Goal: Task Accomplishment & Management: Manage account settings

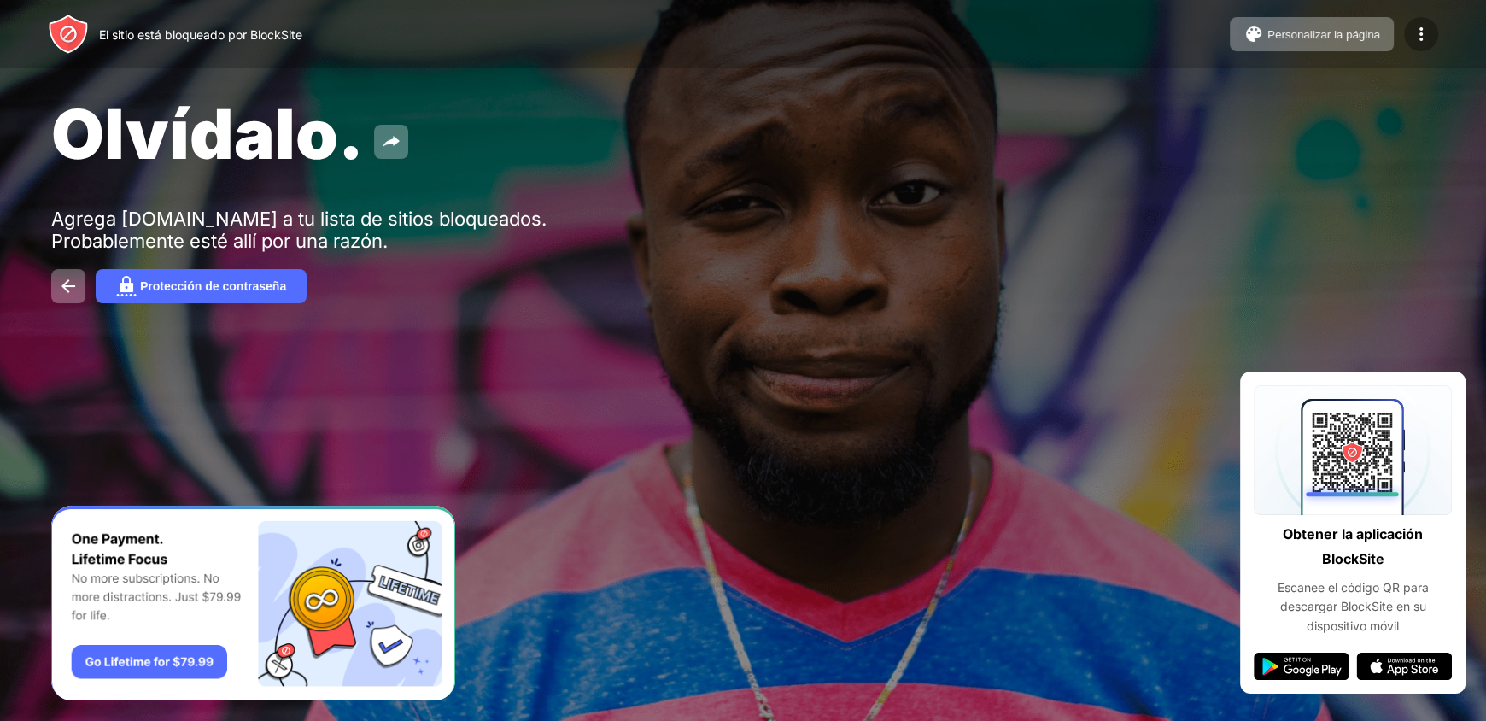
click at [1420, 38] on img at bounding box center [1421, 34] width 20 height 20
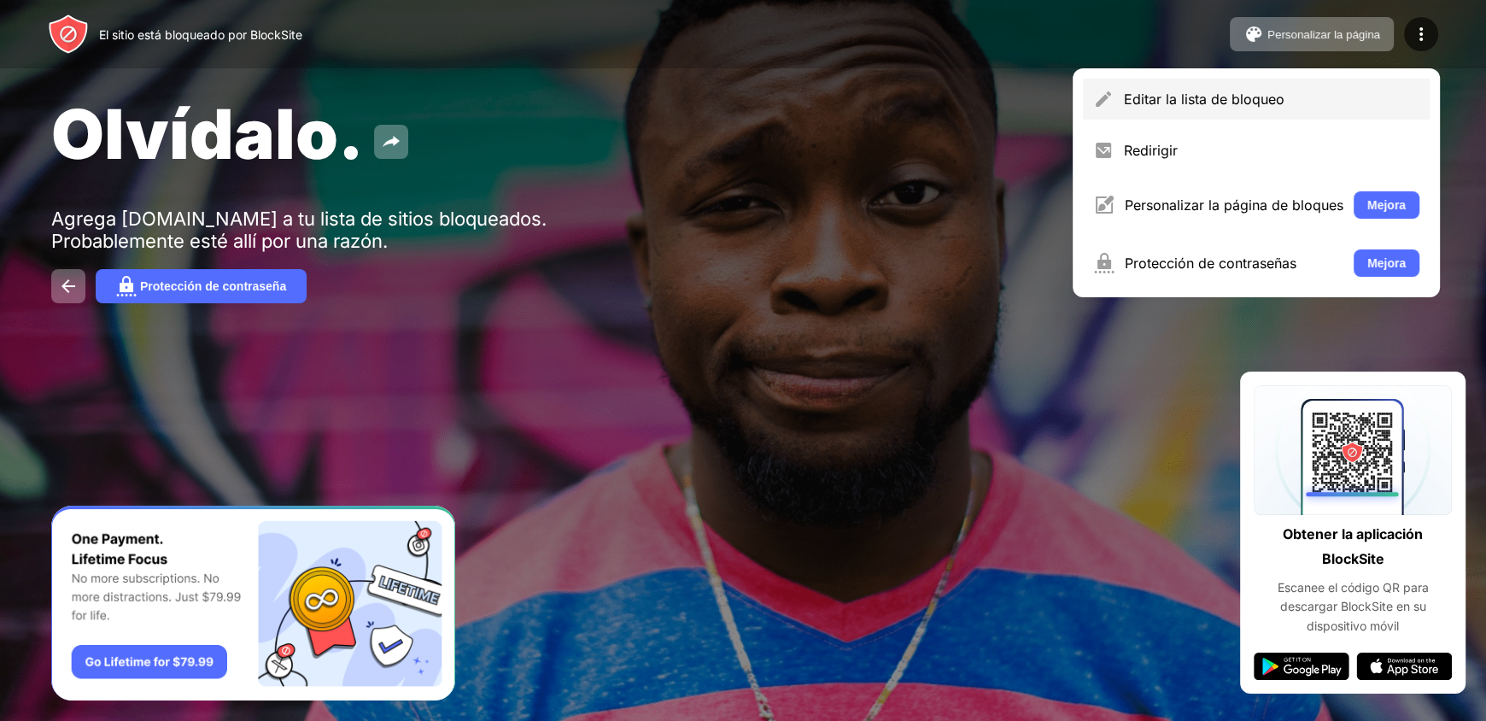
click at [1329, 100] on div "Editar la lista de bloqueo" at bounding box center [1272, 99] width 296 height 17
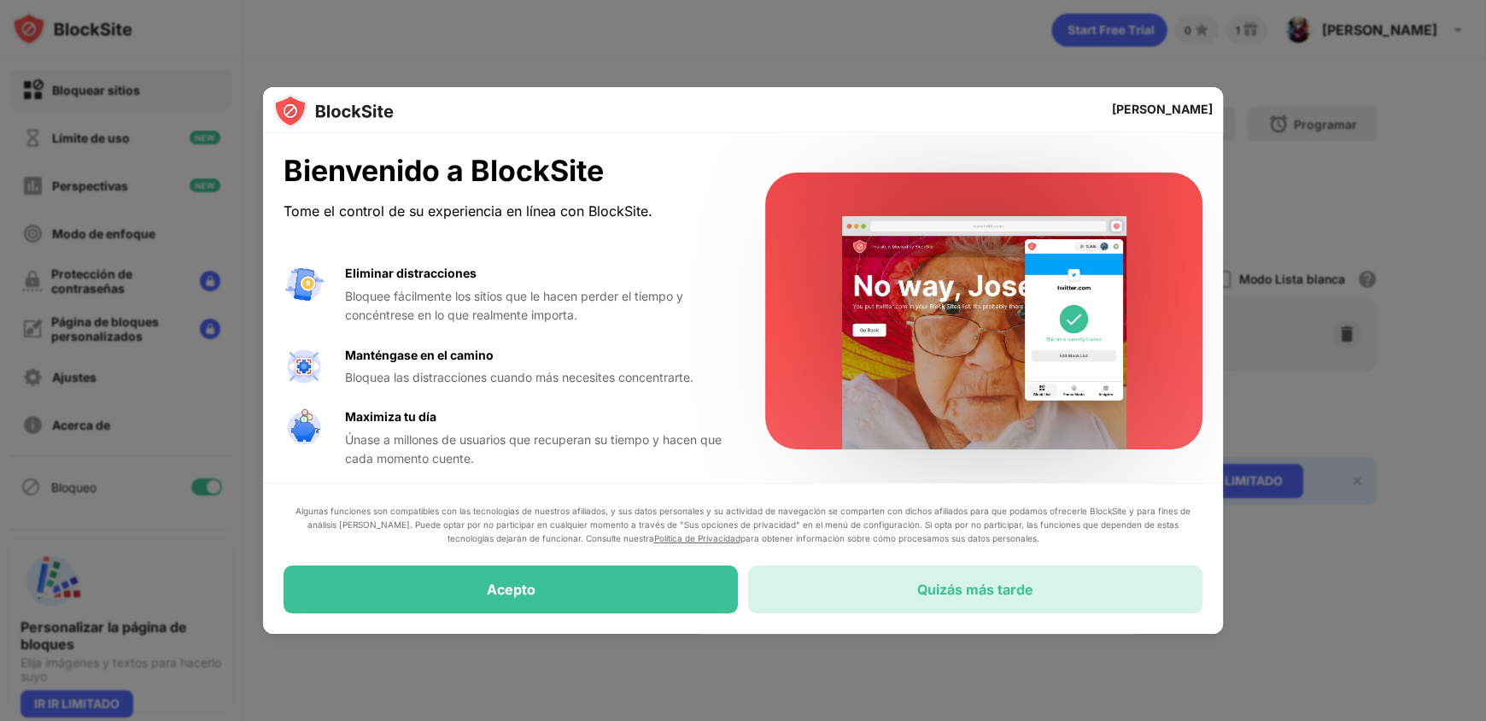
click at [870, 589] on div "Quizás más tarde" at bounding box center [975, 589] width 454 height 48
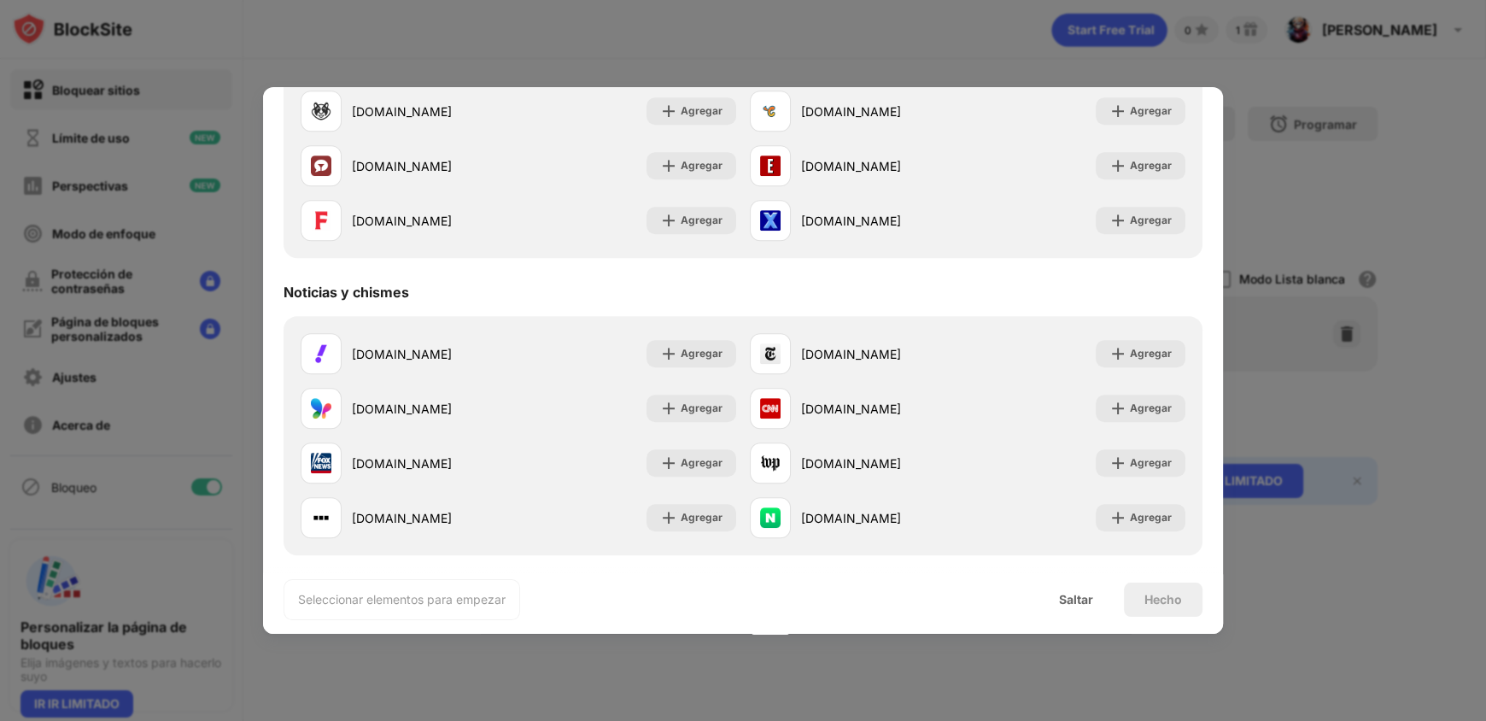
scroll to position [769, 0]
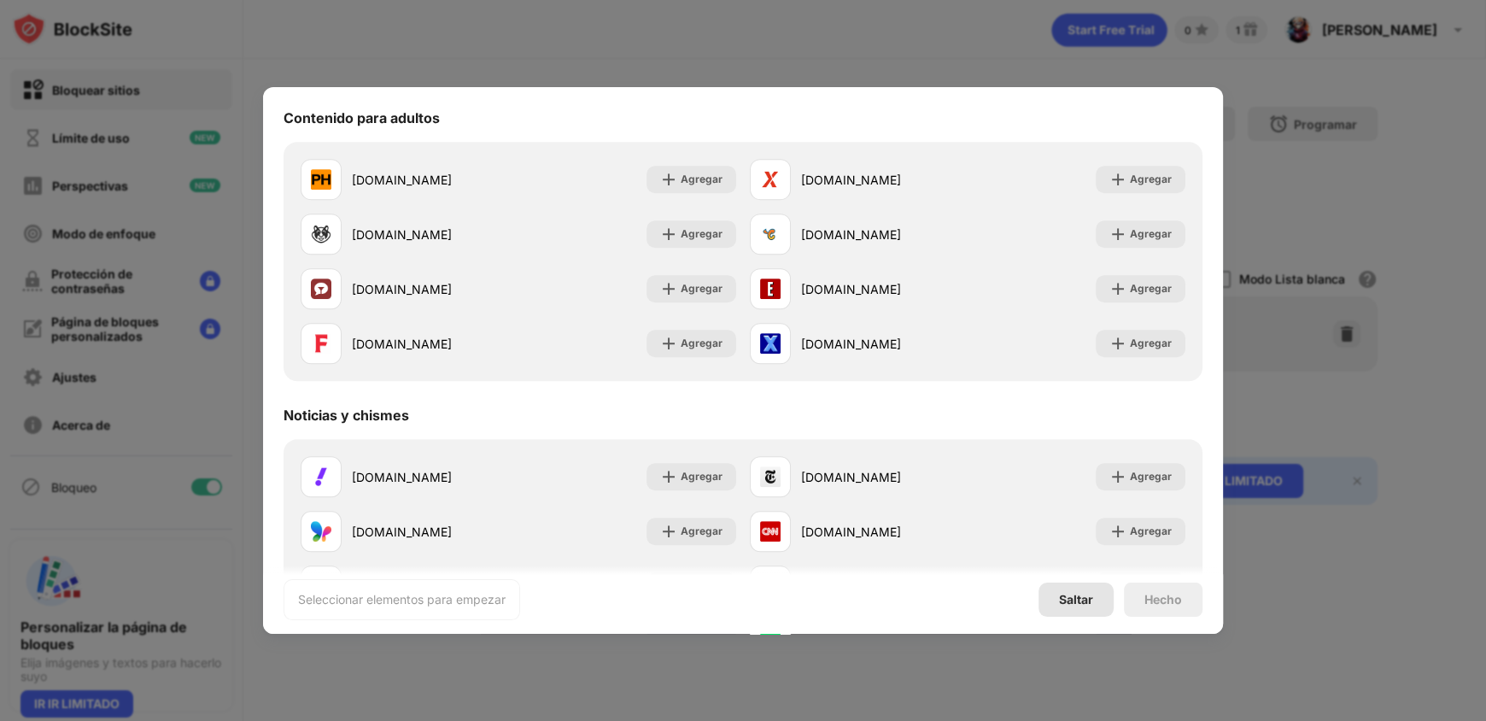
click at [1081, 600] on font "Saltar" at bounding box center [1076, 599] width 34 height 15
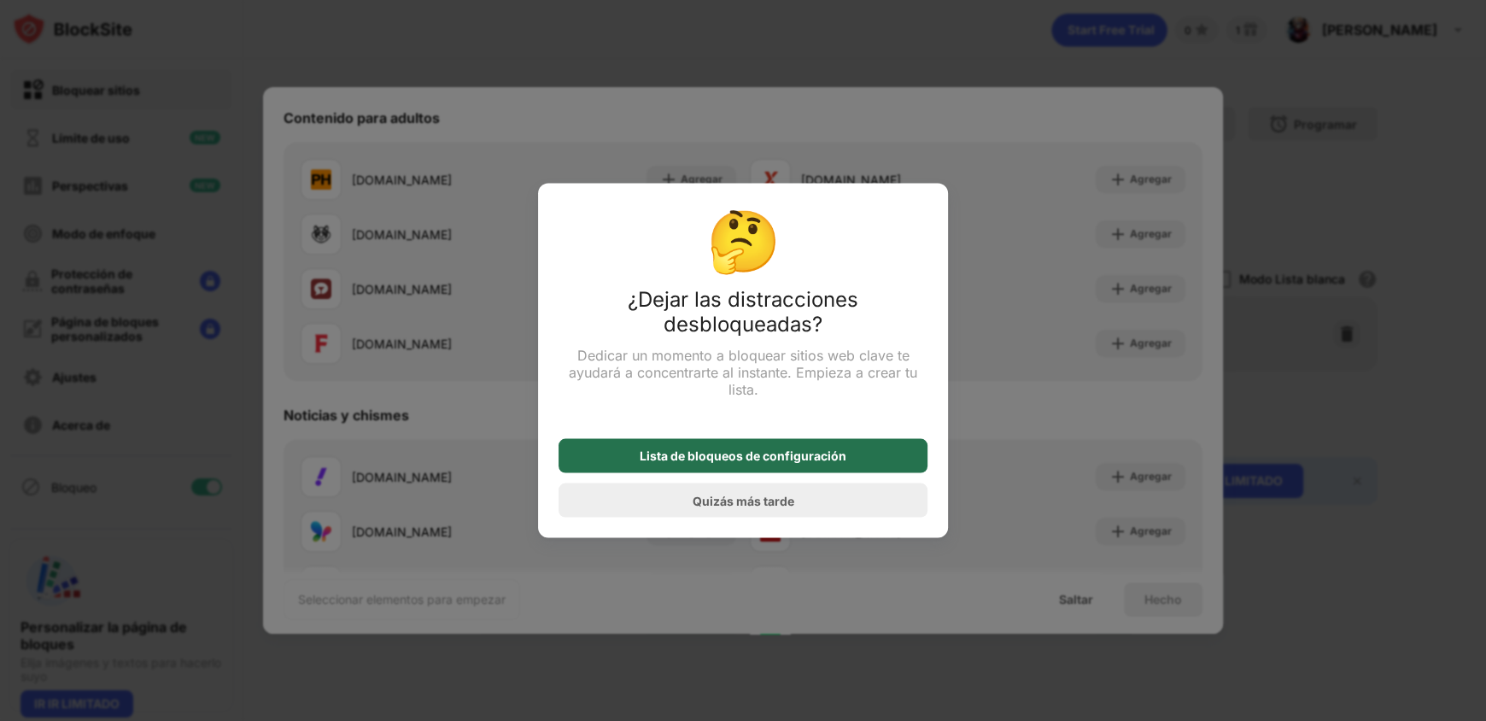
click at [846, 458] on div "Lista de bloqueos de configuración" at bounding box center [743, 456] width 369 height 34
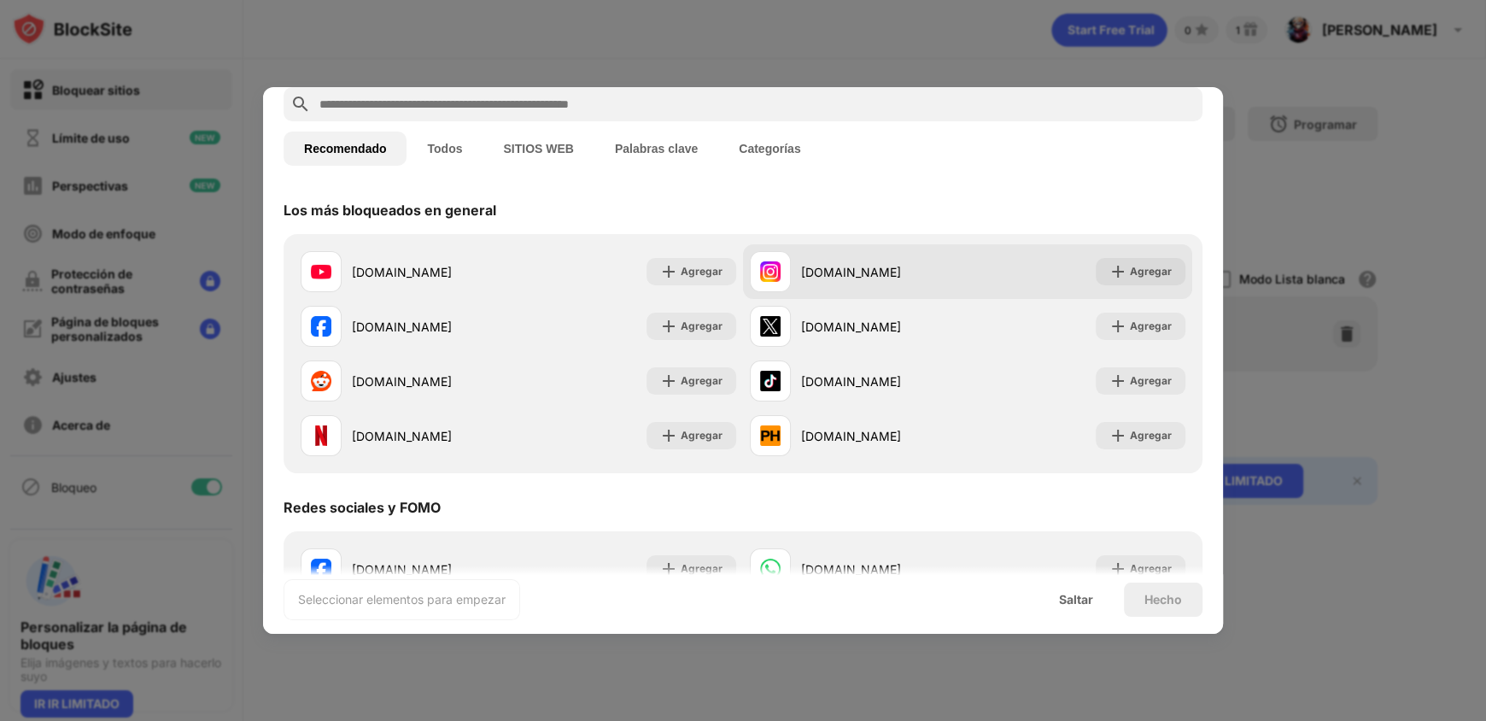
scroll to position [0, 0]
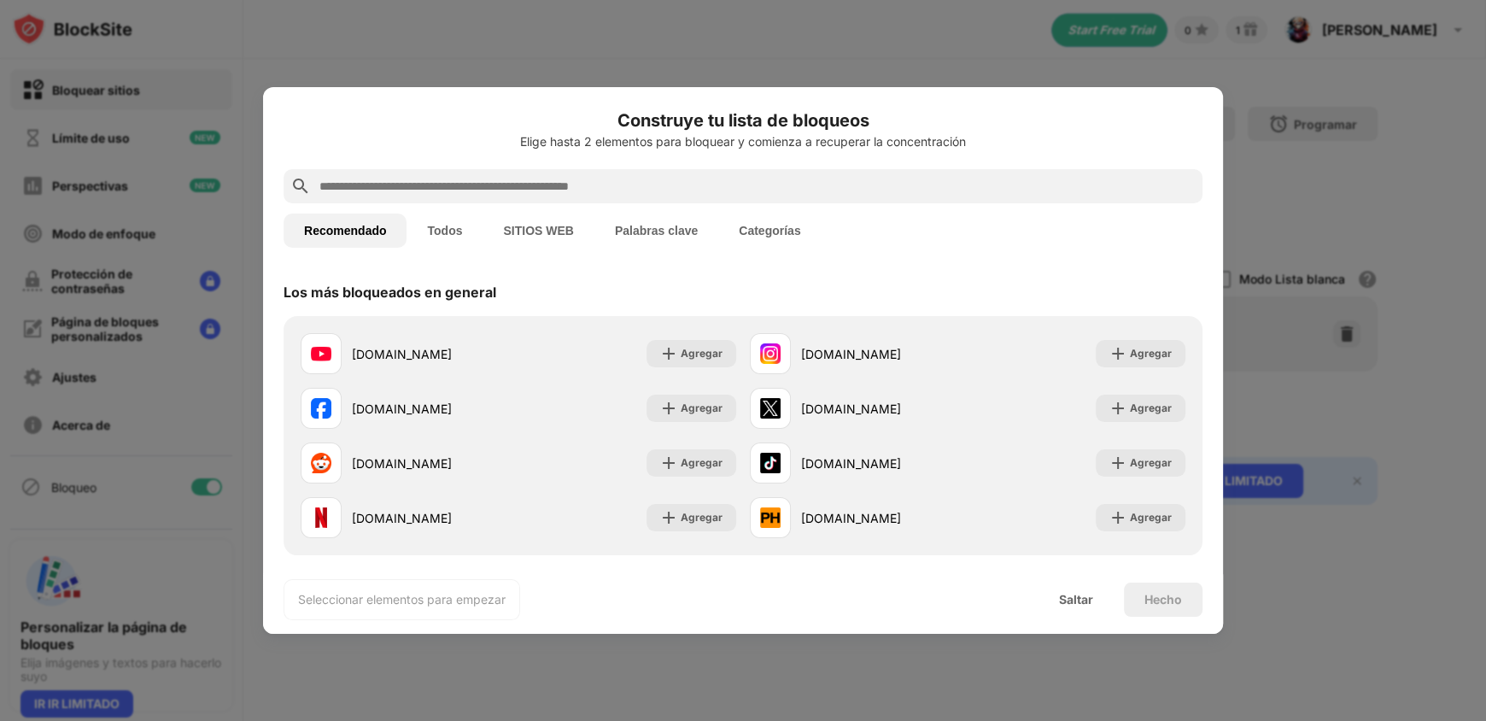
click at [1445, 236] on div at bounding box center [743, 360] width 1486 height 721
drag, startPoint x: 1333, startPoint y: 198, endPoint x: 1295, endPoint y: 172, distance: 46.7
click at [1332, 197] on div at bounding box center [743, 360] width 1486 height 721
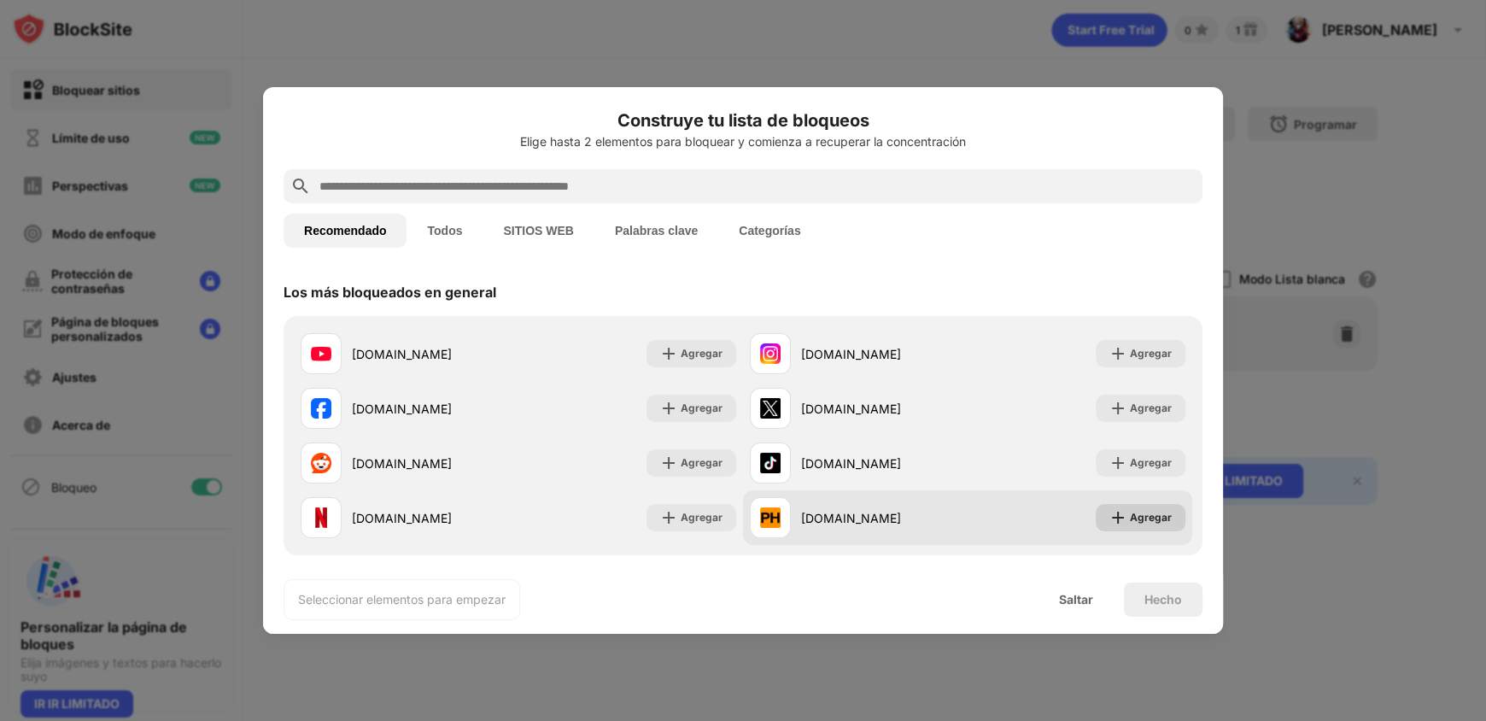
click at [1146, 524] on div "Agregar" at bounding box center [1151, 517] width 42 height 17
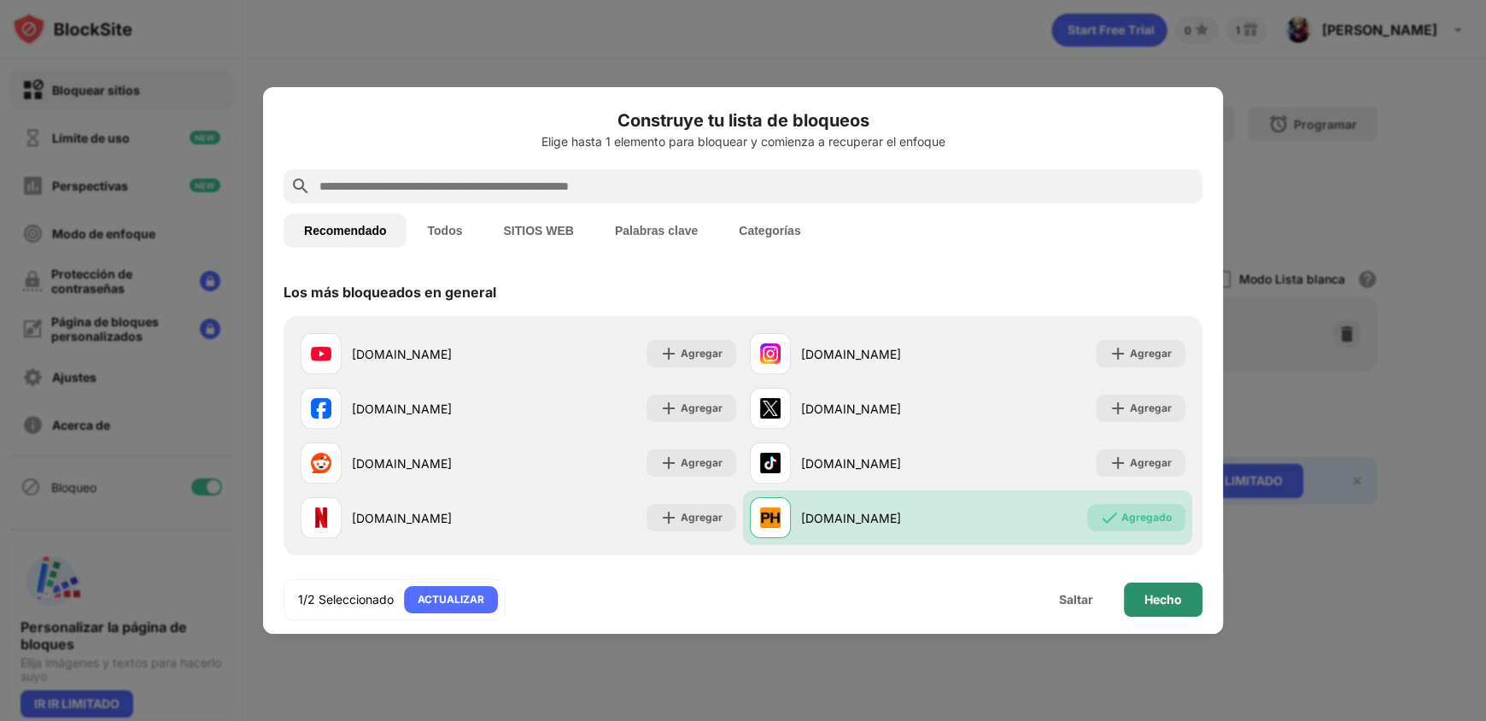
click at [1162, 598] on font "Hecho" at bounding box center [1164, 599] width 38 height 15
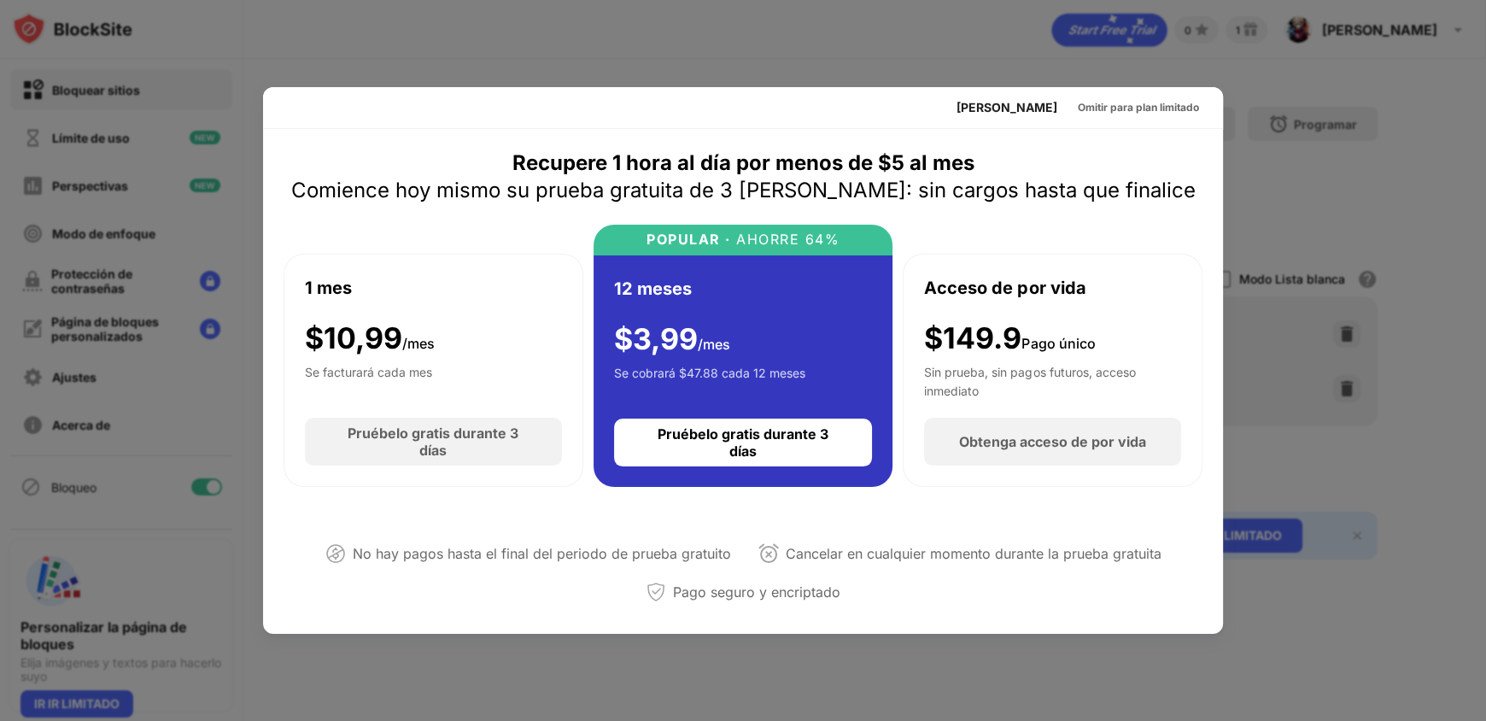
click at [1332, 174] on div at bounding box center [743, 360] width 1486 height 721
click at [1114, 101] on font "Omitir para plan limitado" at bounding box center [1138, 107] width 121 height 13
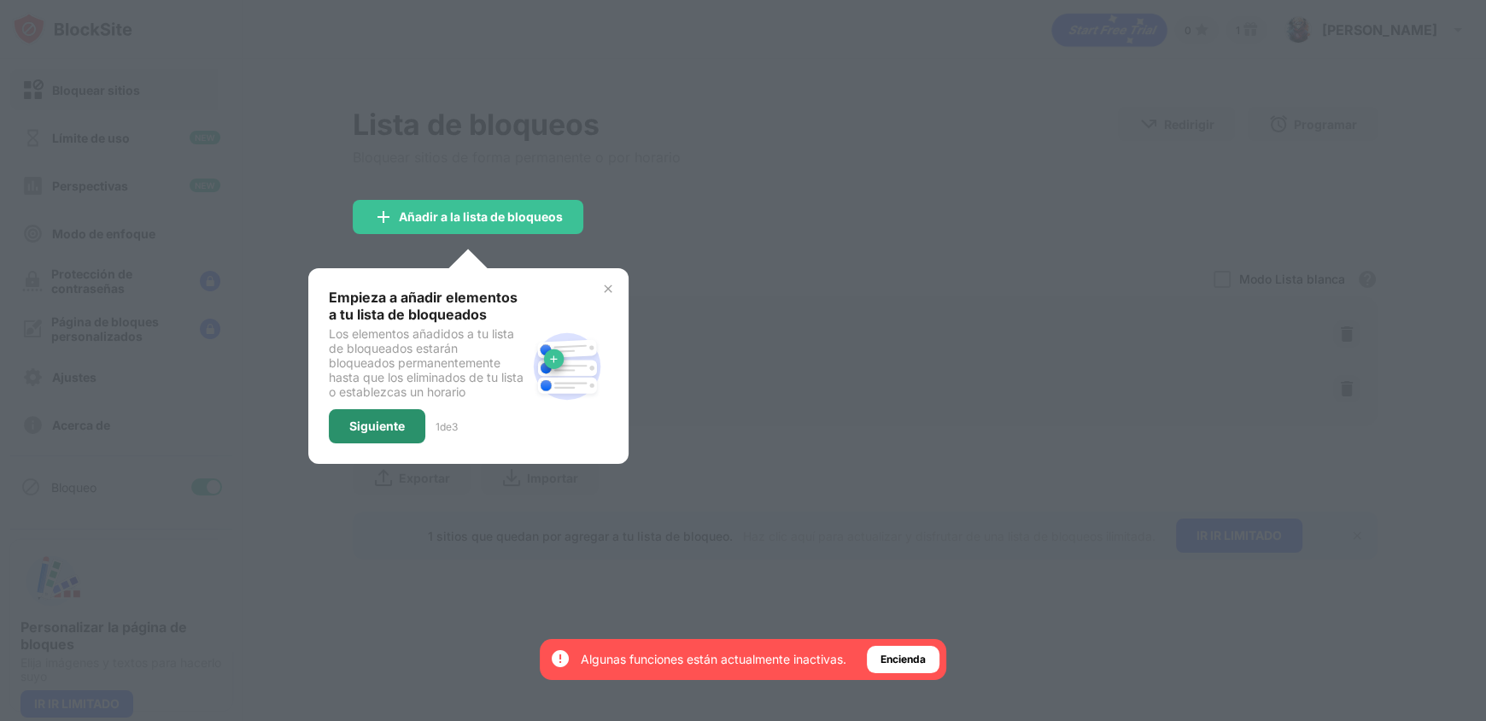
click at [404, 414] on div "Siguiente" at bounding box center [377, 426] width 97 height 34
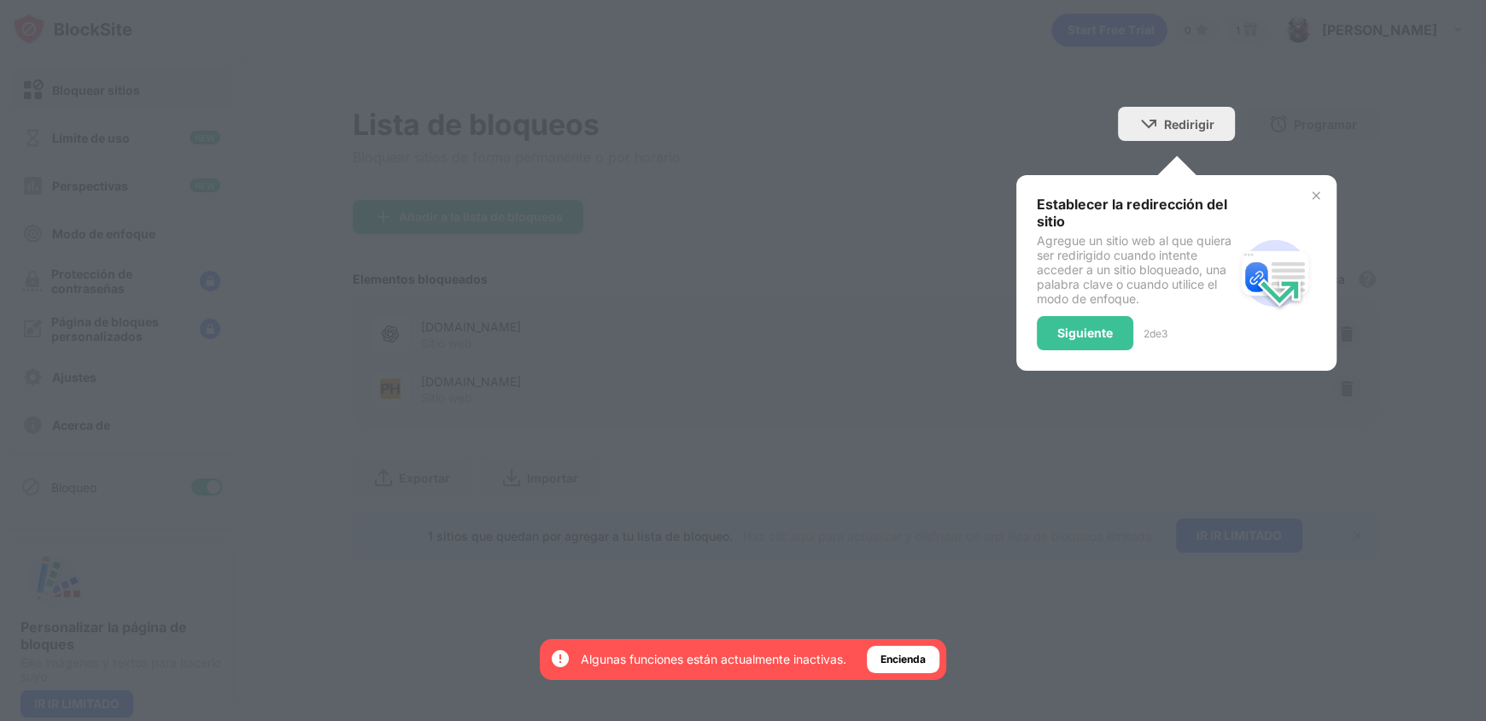
click at [1038, 343] on div "Establecer la redirección del sitio Agregue un sitio web al que quiera ser redi…" at bounding box center [1176, 273] width 320 height 196
click at [1086, 325] on font "Siguiente" at bounding box center [1085, 332] width 56 height 15
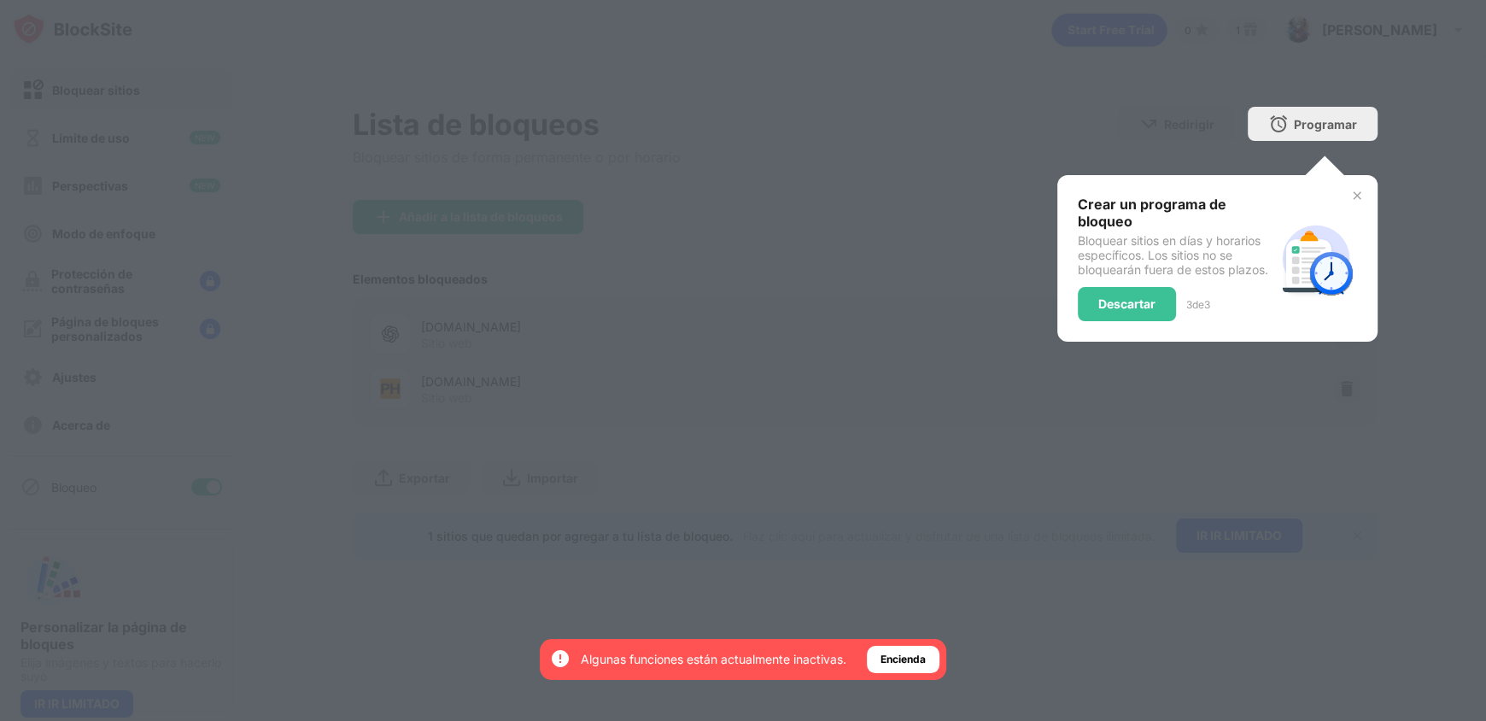
click at [1076, 331] on div "Crear un programa de bloqueo Bloquear sitios en [PERSON_NAME] y horarios especí…" at bounding box center [1217, 258] width 320 height 167
click at [1130, 293] on div "Descartar" at bounding box center [1127, 304] width 98 height 34
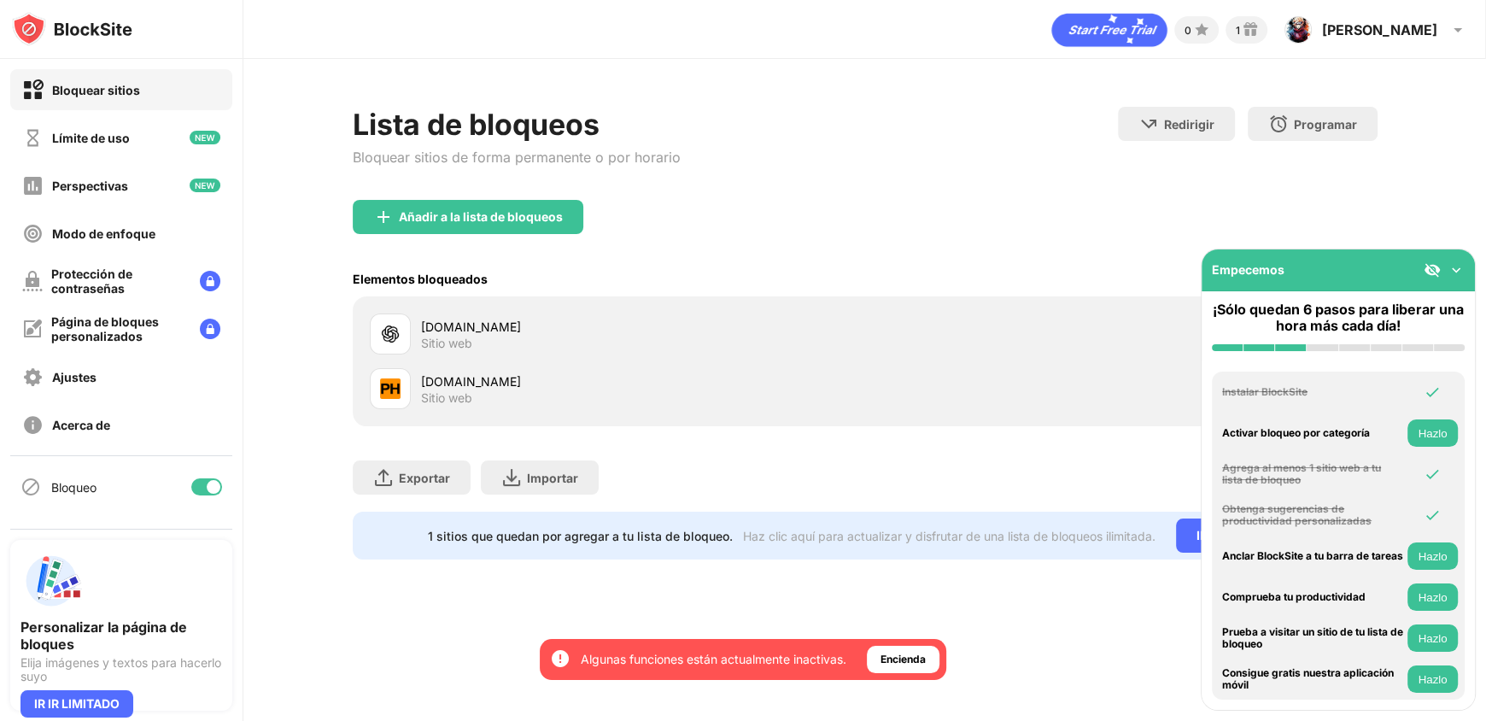
click at [1460, 272] on img at bounding box center [1456, 269] width 17 height 17
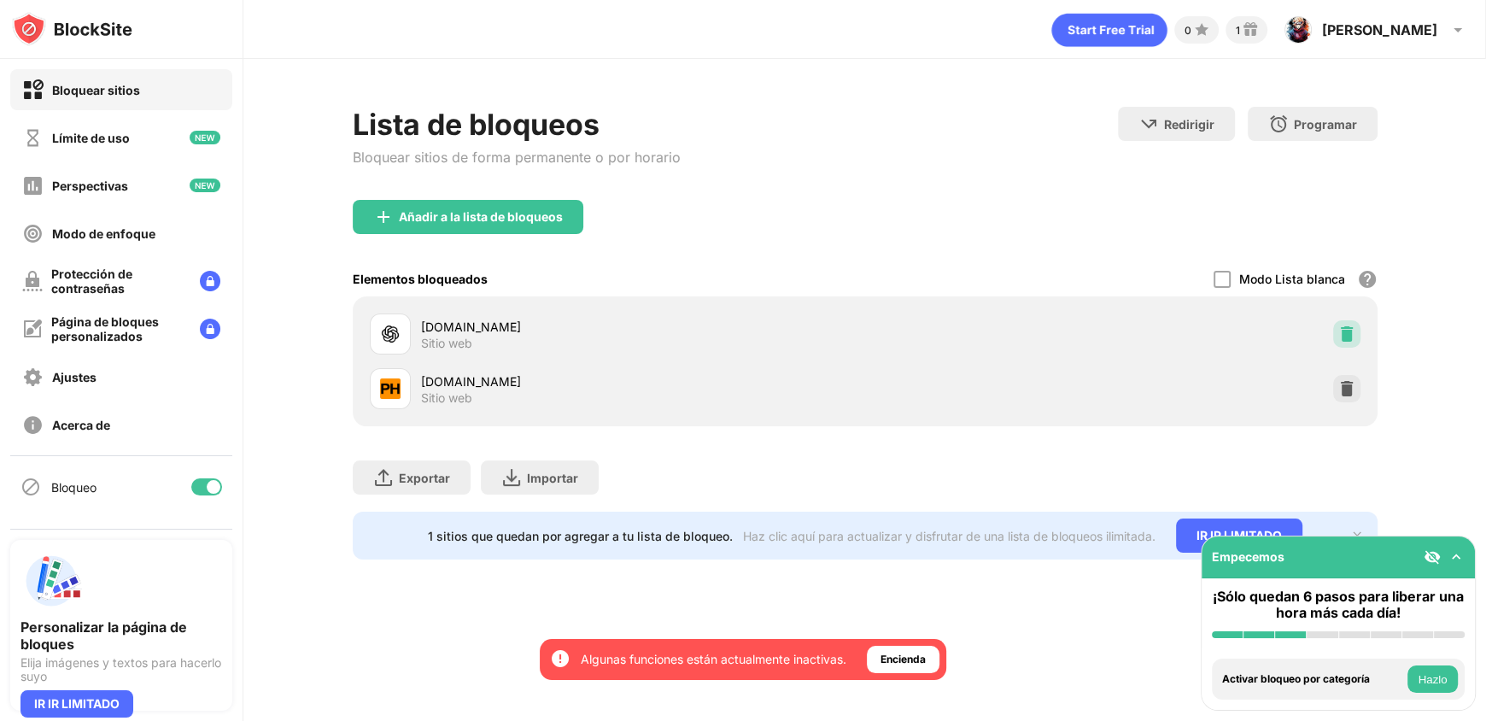
click at [1350, 332] on img at bounding box center [1346, 333] width 17 height 17
